Goal: Navigation & Orientation: Go to known website

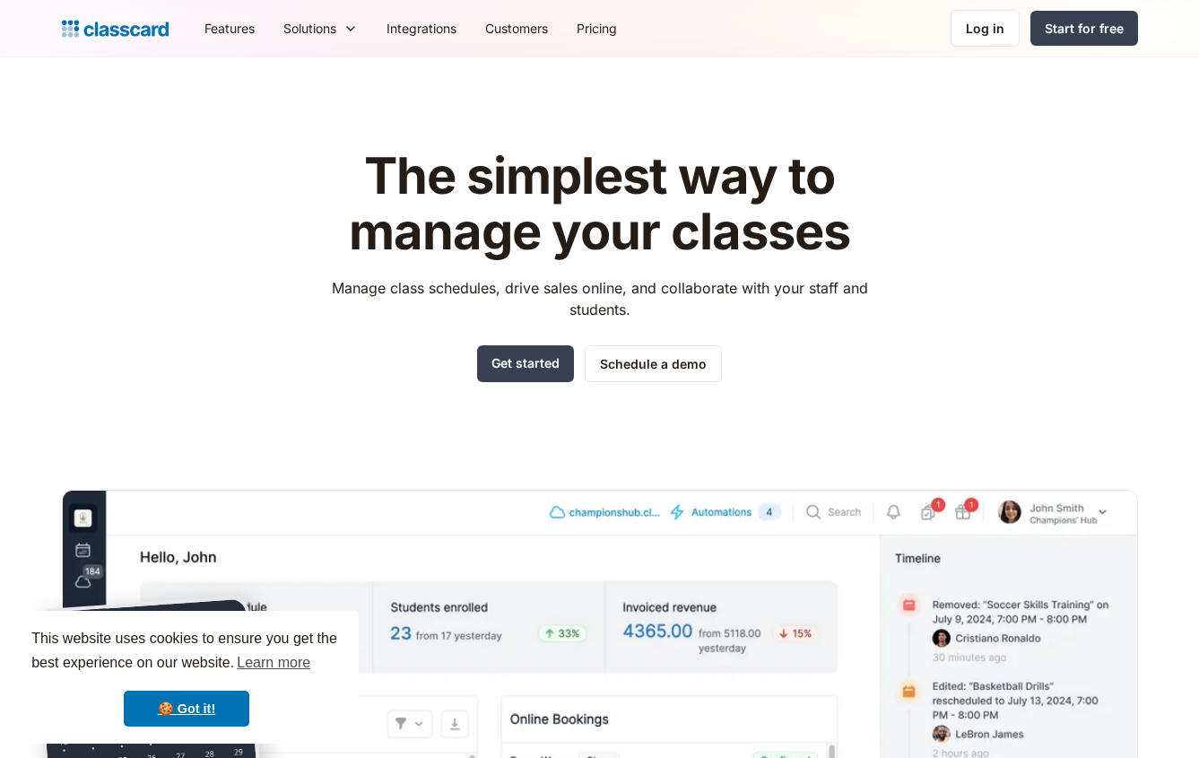
click at [999, 31] on div "Log in" at bounding box center [985, 28] width 39 height 19
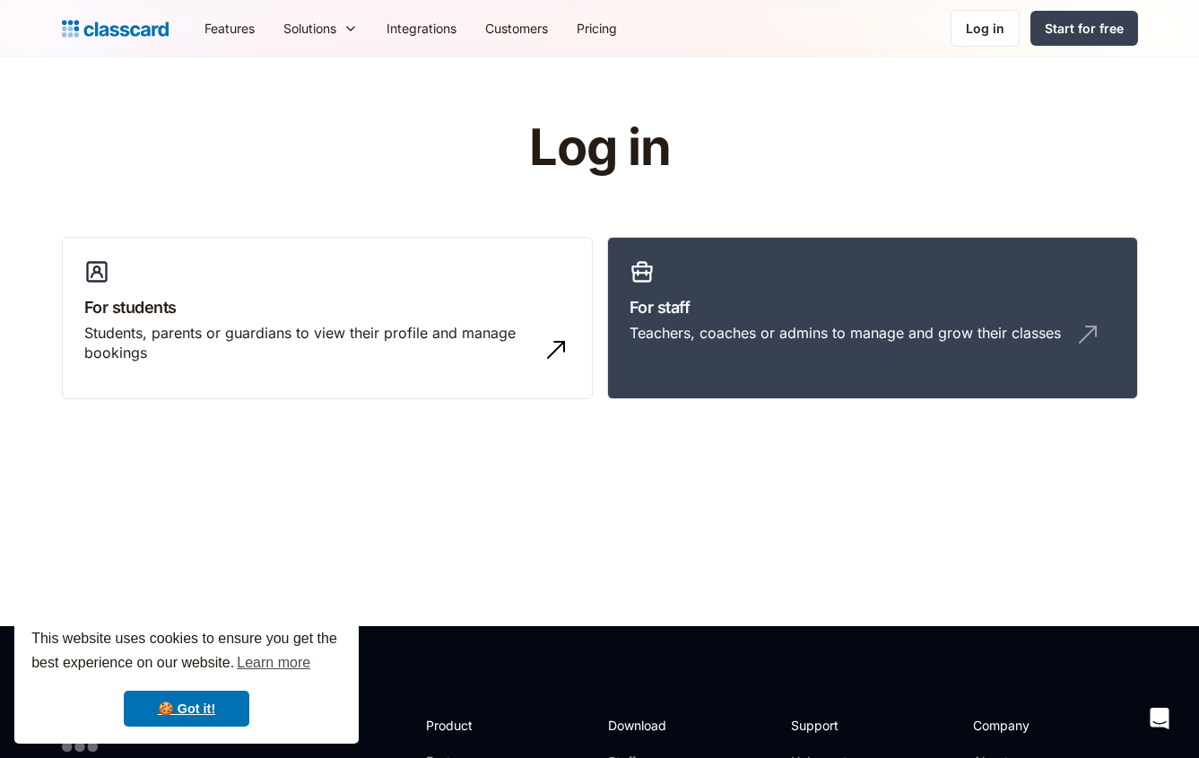
click at [756, 323] on div "Teachers, coaches or admins to manage and grow their classes" at bounding box center [845, 333] width 431 height 20
